Goal: Find specific page/section: Find specific page/section

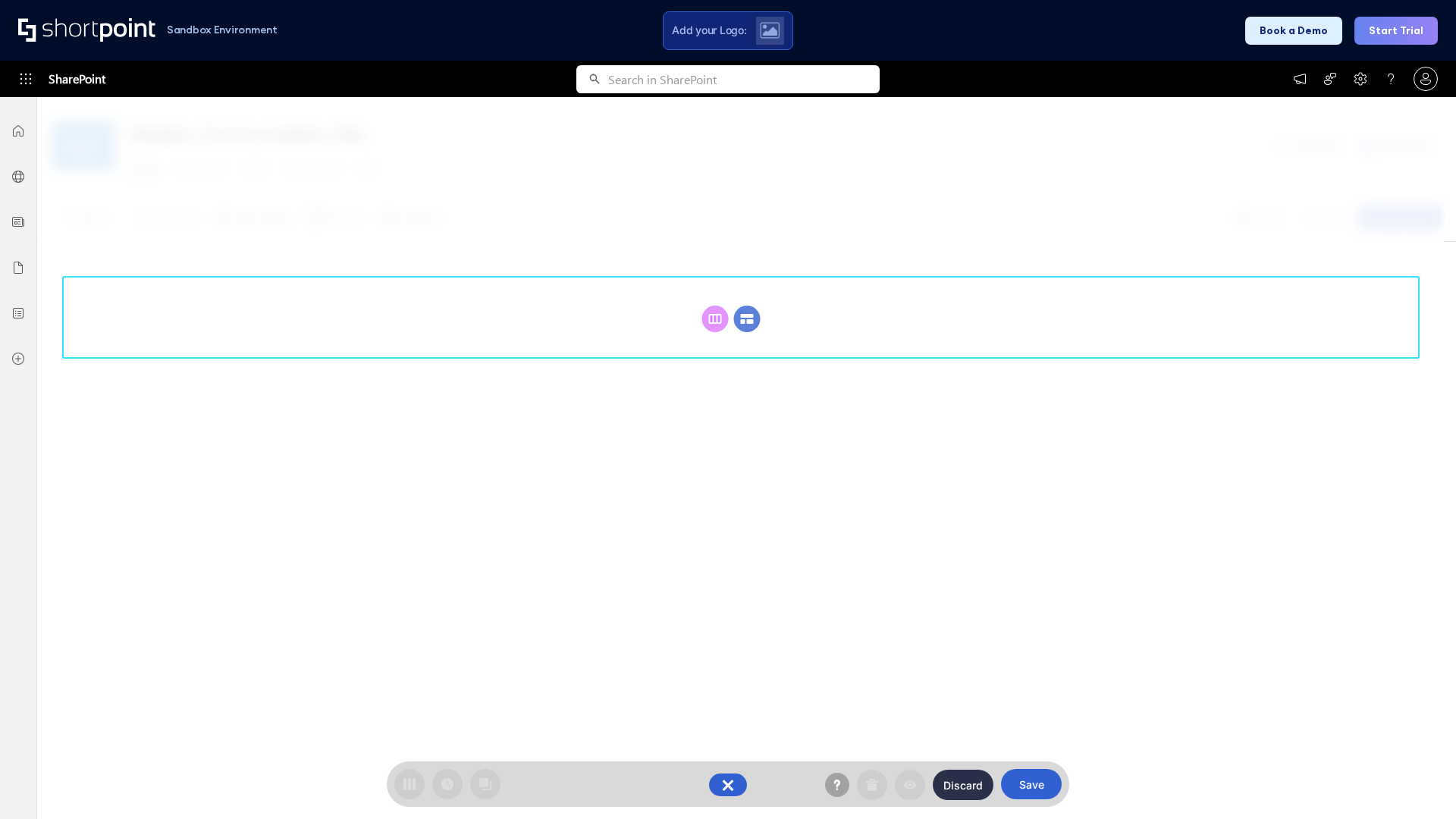
click at [747, 319] on circle at bounding box center [747, 319] width 27 height 27
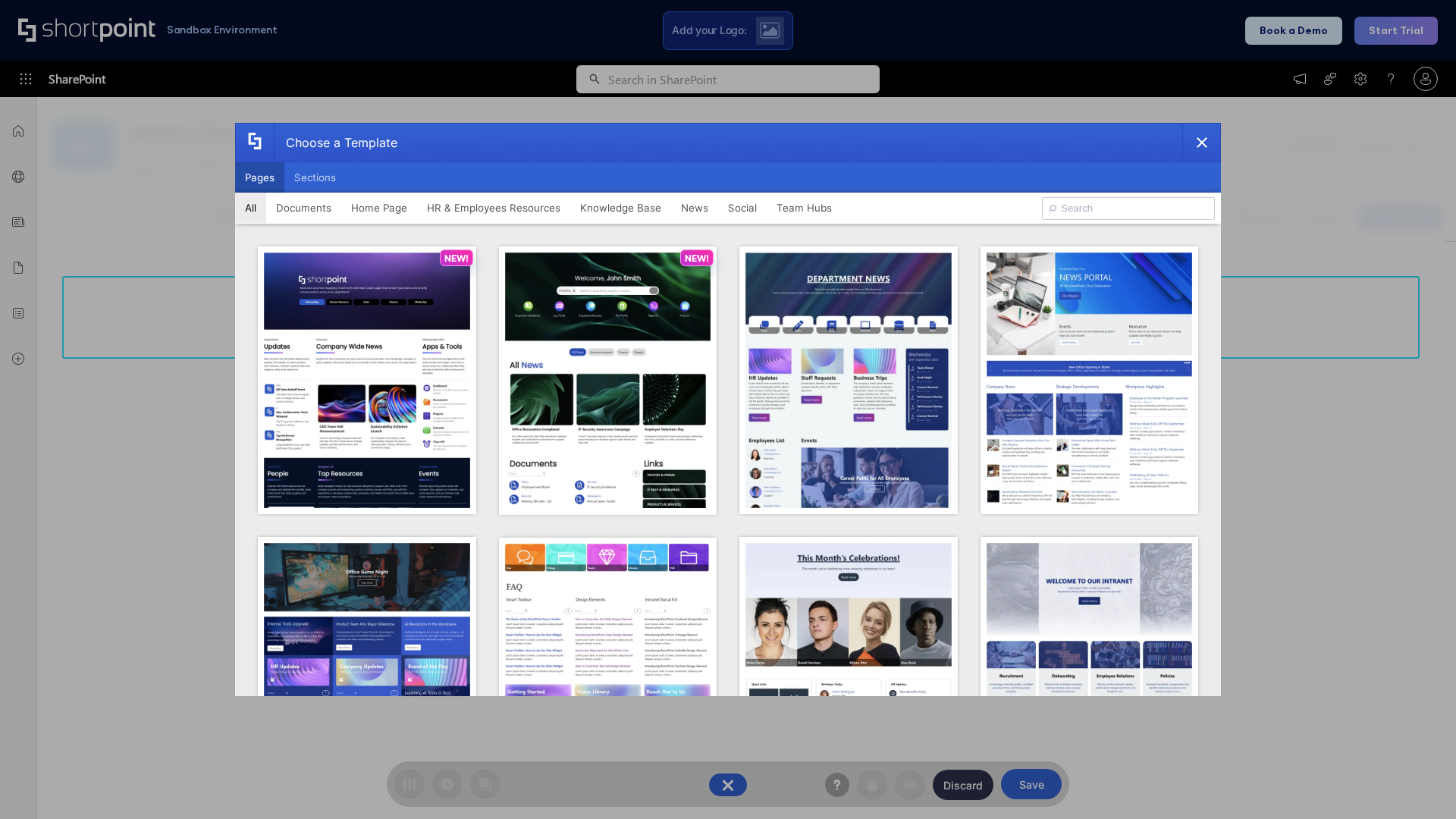
click at [260, 177] on button "Pages" at bounding box center [260, 178] width 49 height 31
type input "Social Layout 1"
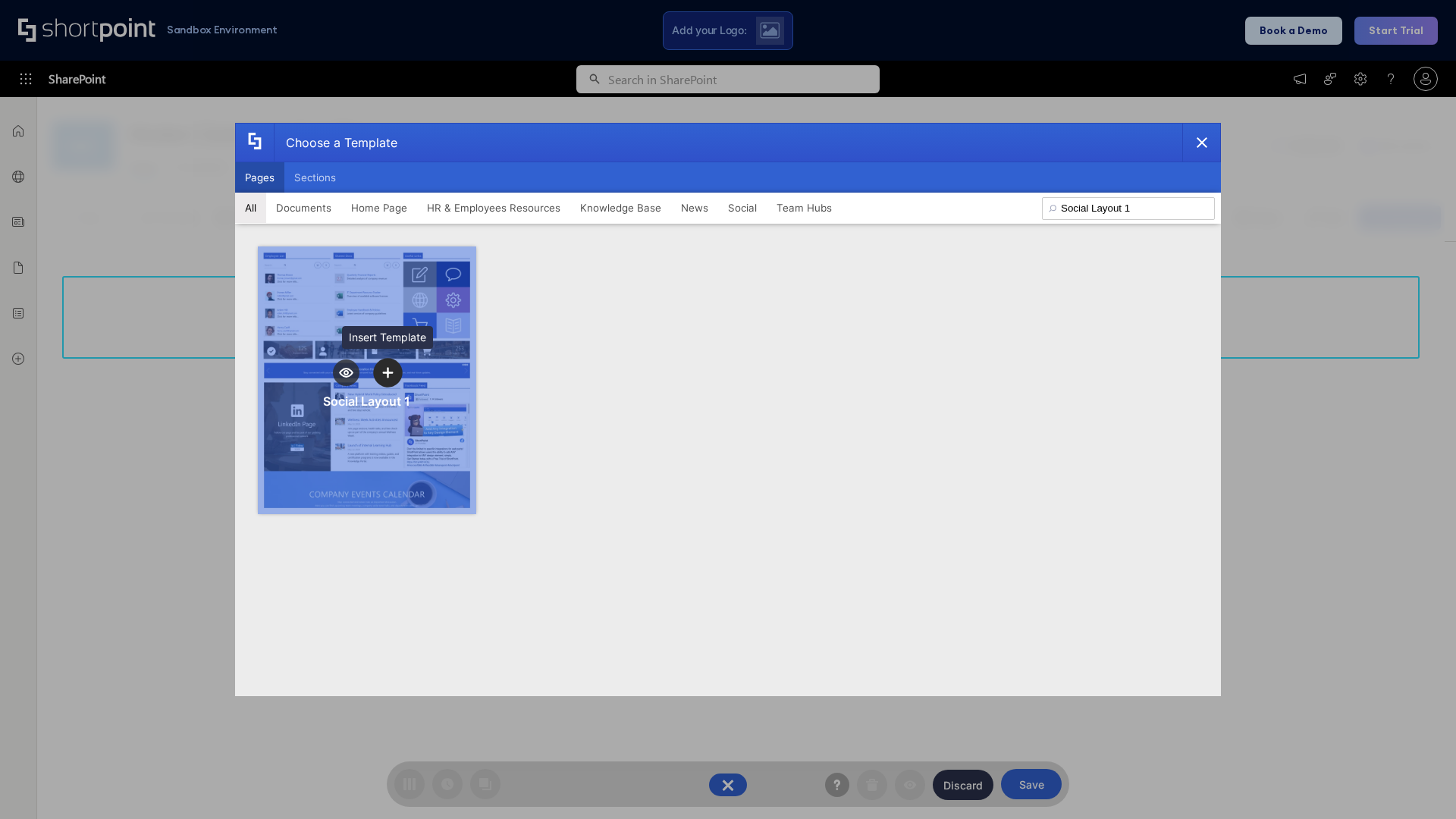
click at [387, 372] on icon "template selector" at bounding box center [387, 372] width 11 height 11
